Goal: Transaction & Acquisition: Purchase product/service

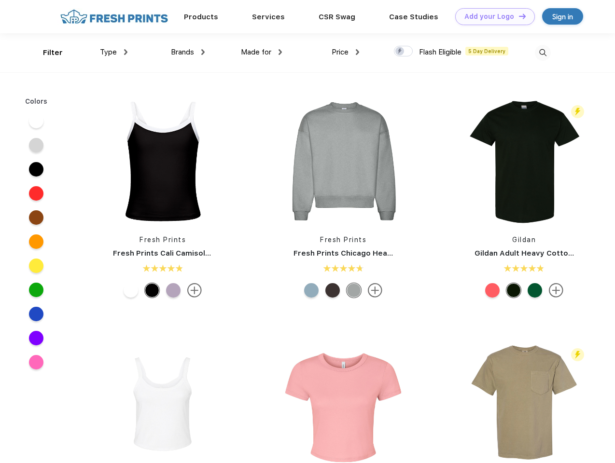
scroll to position [0, 0]
click at [491, 16] on link "Add your Logo Design Tool" at bounding box center [495, 16] width 80 height 17
click at [0, 0] on div "Design Tool" at bounding box center [0, 0] width 0 height 0
click at [518, 16] on link "Add your Logo Design Tool" at bounding box center [495, 16] width 80 height 17
click at [46, 53] on div "Filter" at bounding box center [53, 52] width 20 height 11
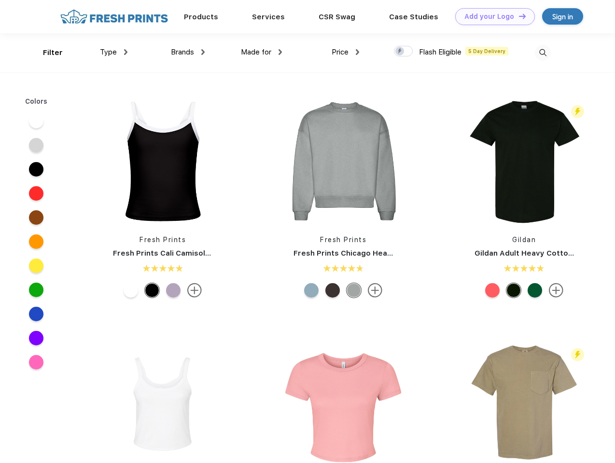
click at [114, 52] on span "Type" at bounding box center [108, 52] width 17 height 9
click at [188, 52] on span "Brands" at bounding box center [182, 52] width 23 height 9
click at [262, 52] on span "Made for" at bounding box center [256, 52] width 30 height 9
click at [346, 52] on span "Price" at bounding box center [340, 52] width 17 height 9
